Goal: Transaction & Acquisition: Purchase product/service

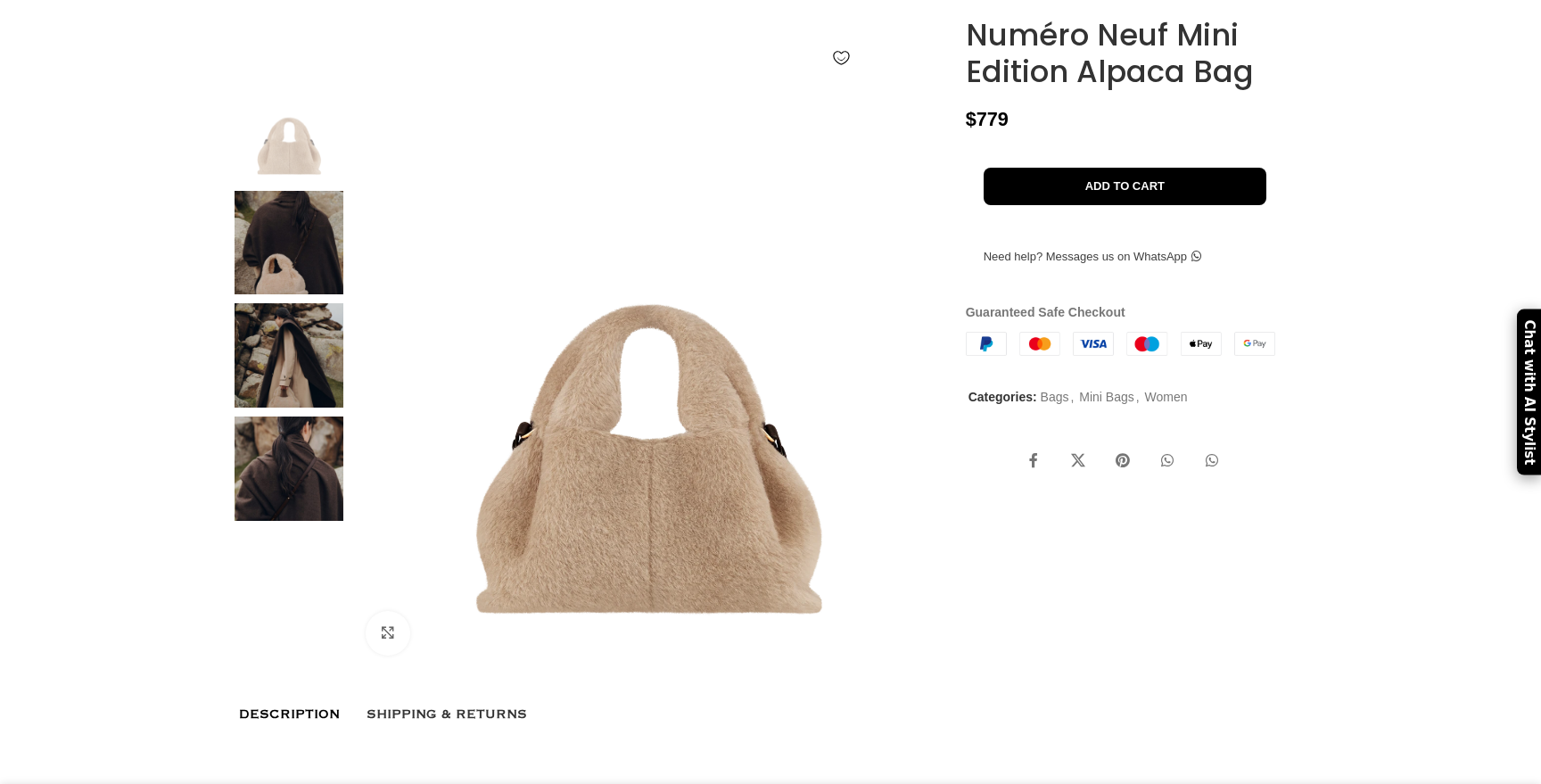
scroll to position [204, 0]
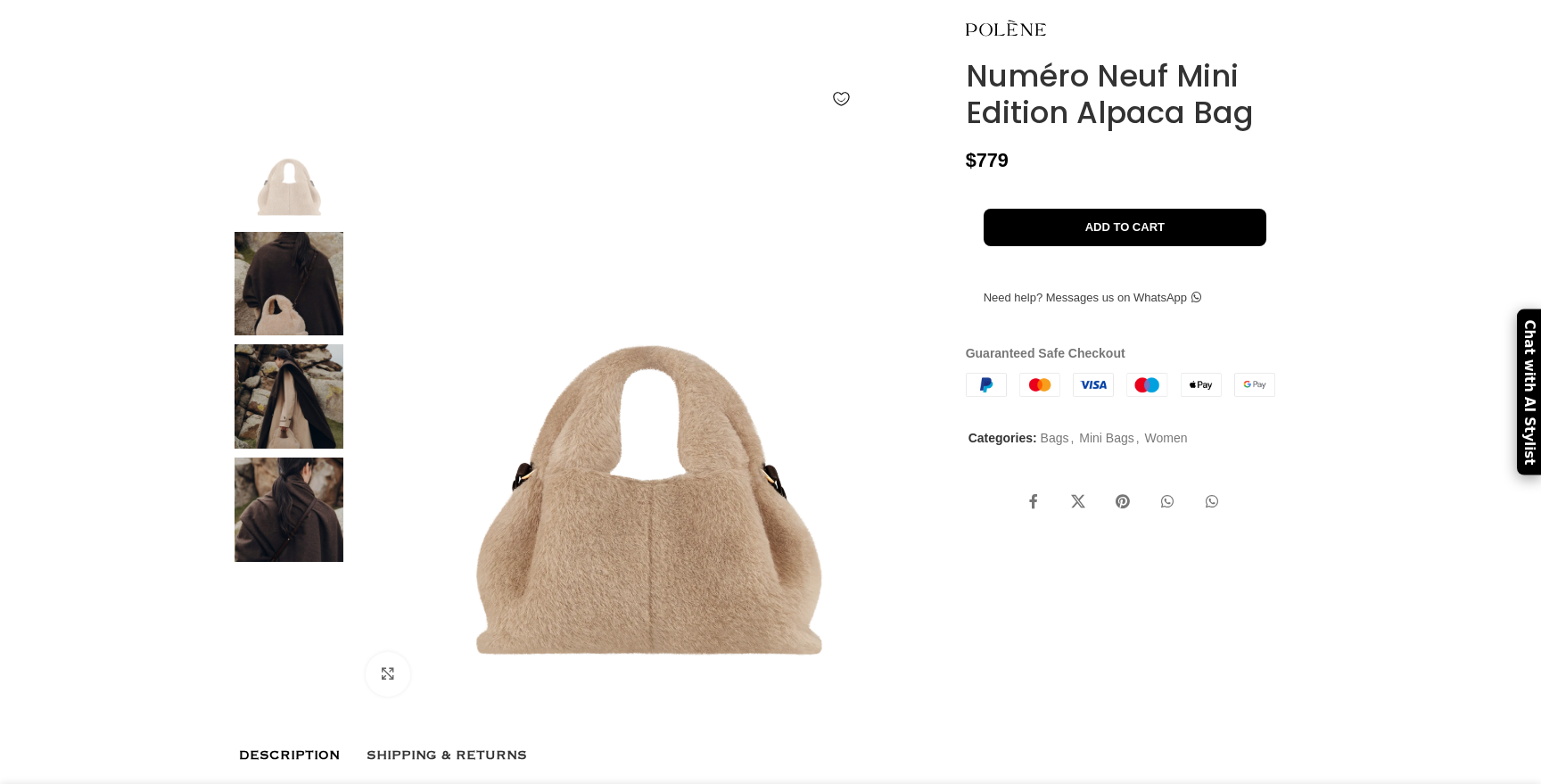
click at [275, 323] on img at bounding box center [288, 284] width 108 height 105
click at [273, 437] on img at bounding box center [288, 396] width 108 height 105
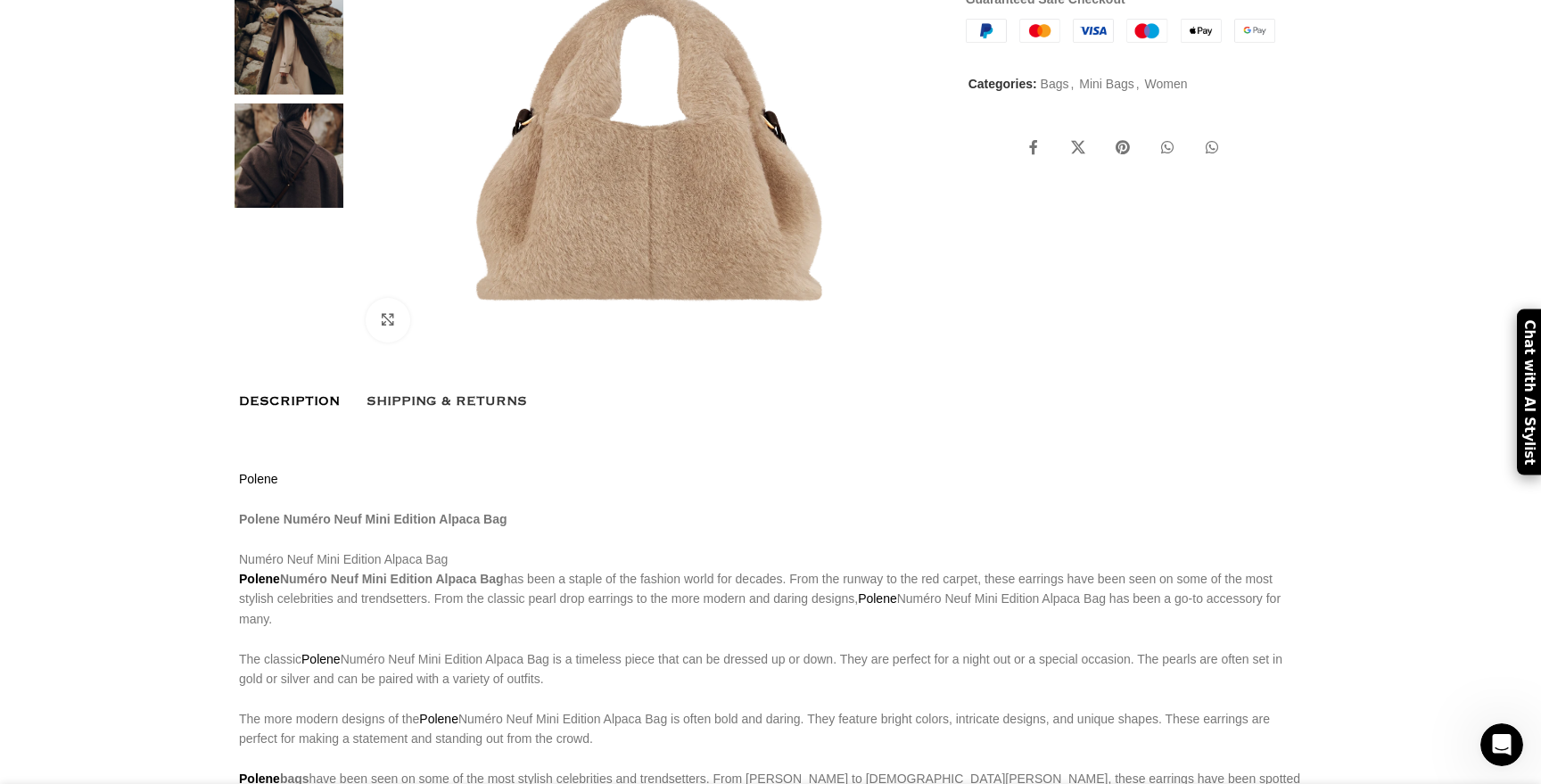
scroll to position [0, 0]
